Goal: Information Seeking & Learning: Learn about a topic

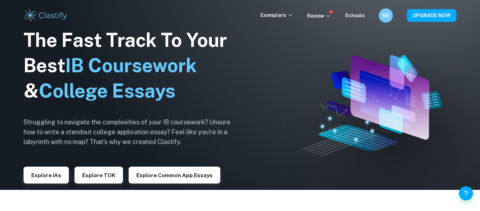
scroll to position [22, 0]
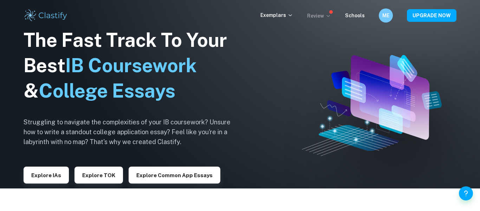
click at [313, 19] on p "Review" at bounding box center [319, 16] width 24 height 8
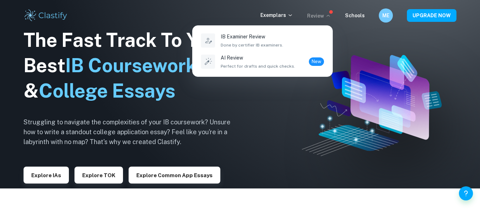
click at [372, 135] on div at bounding box center [240, 105] width 480 height 211
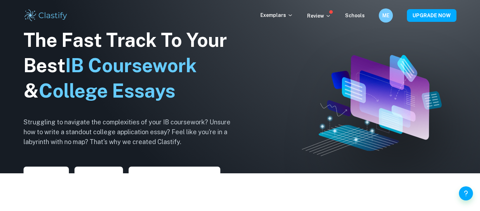
scroll to position [0, 0]
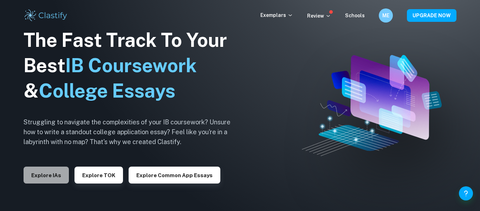
click at [45, 171] on button "Explore IAs" at bounding box center [46, 174] width 45 height 17
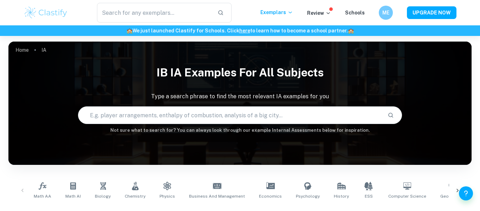
scroll to position [51, 0]
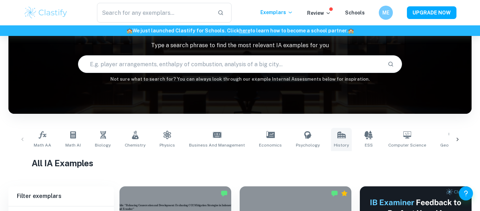
click at [337, 137] on icon at bounding box center [341, 134] width 8 height 7
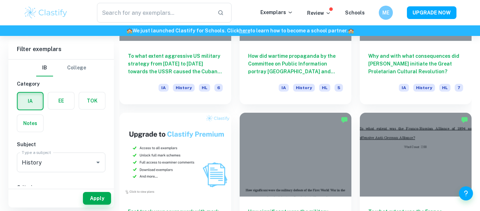
scroll to position [433, 0]
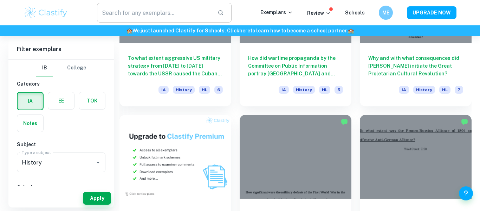
click at [142, 16] on input "text" at bounding box center [154, 13] width 115 height 20
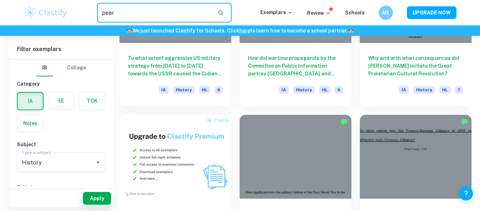
type input "pearl"
type input "[GEOGRAPHIC_DATA]"
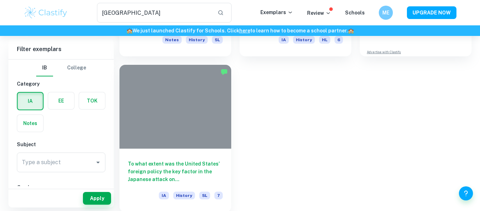
scroll to position [167, 0]
